Goal: Navigation & Orientation: Find specific page/section

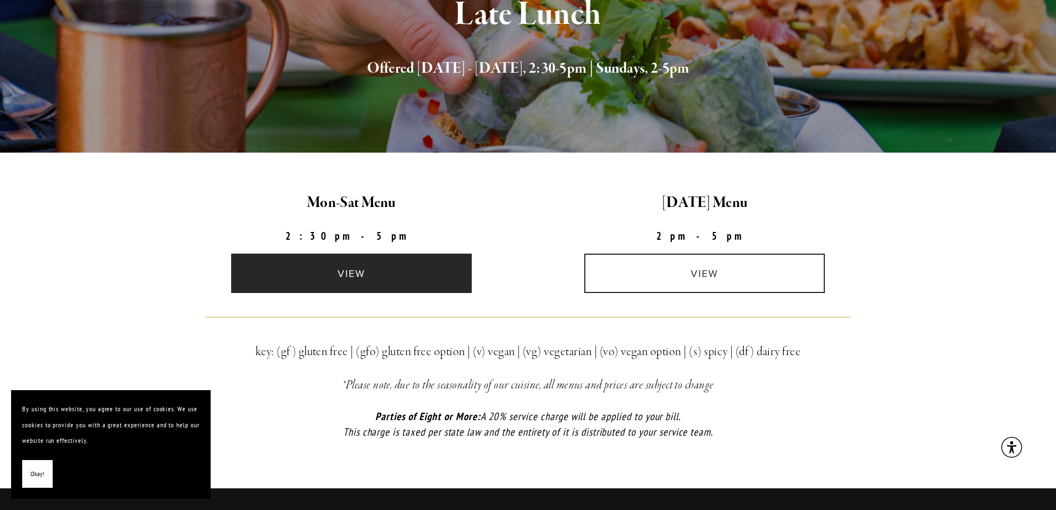
scroll to position [166, 0]
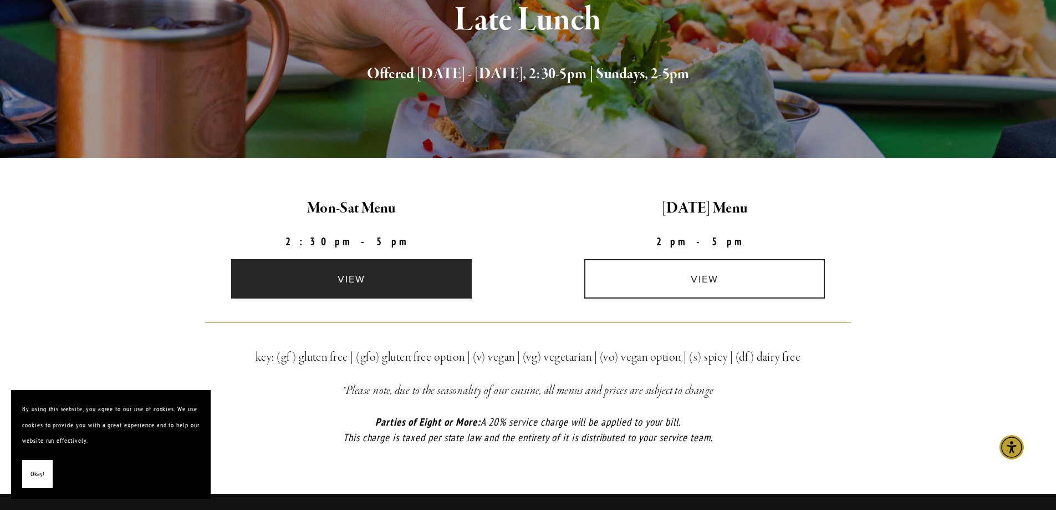
click at [418, 259] on link "view" at bounding box center [351, 278] width 241 height 39
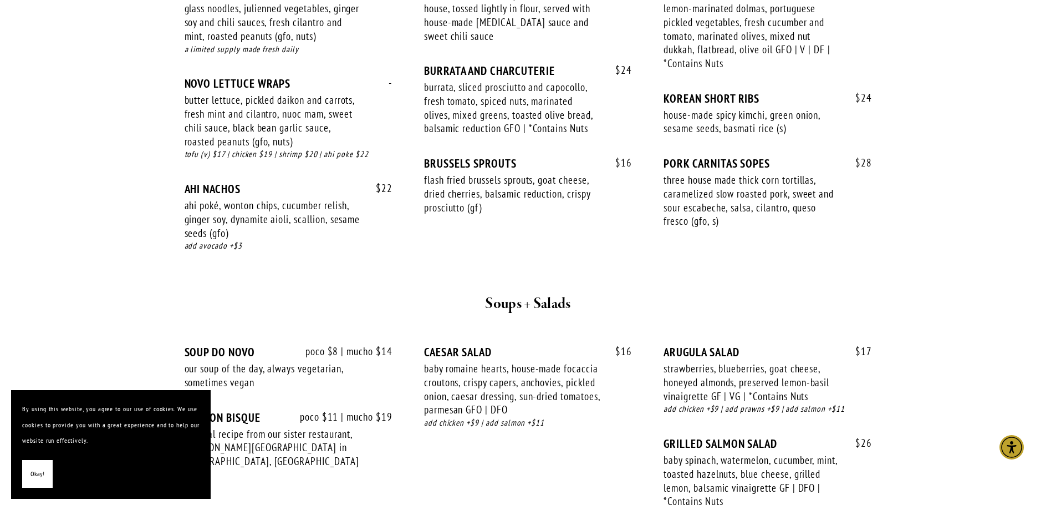
scroll to position [998, 0]
